Goal: Information Seeking & Learning: Learn about a topic

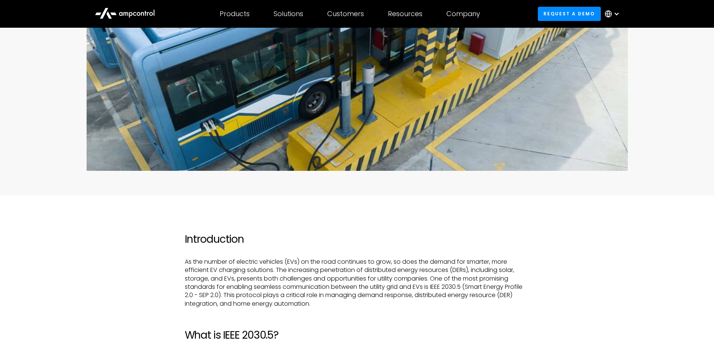
scroll to position [412, 0]
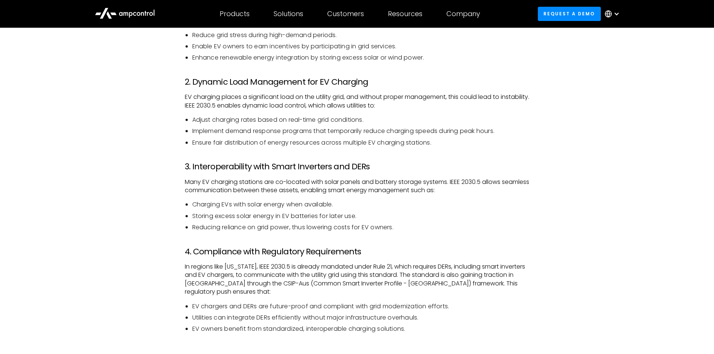
scroll to position [862, 0]
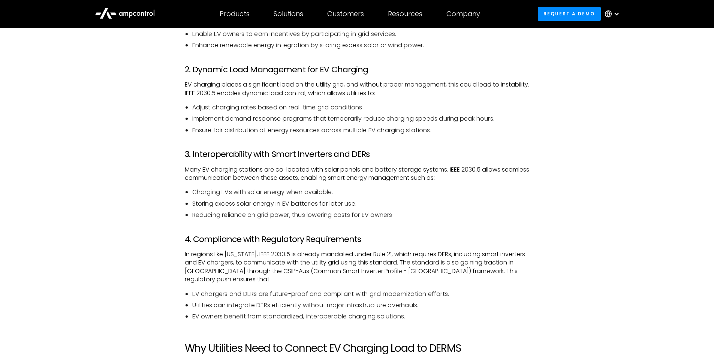
click at [525, 177] on p "Many EV charging stations are co-located with solar panels and battery storage …" at bounding box center [357, 174] width 345 height 17
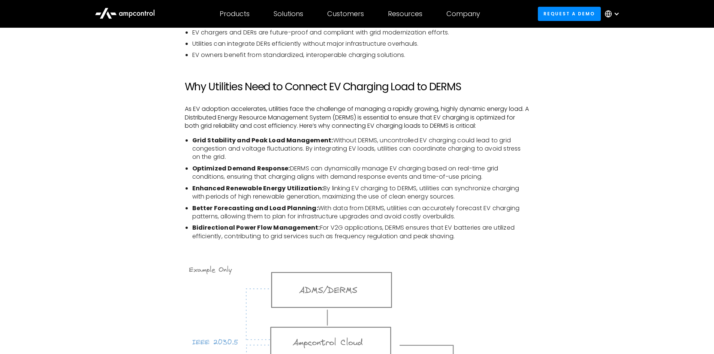
scroll to position [1125, 0]
